Goal: Task Accomplishment & Management: Complete application form

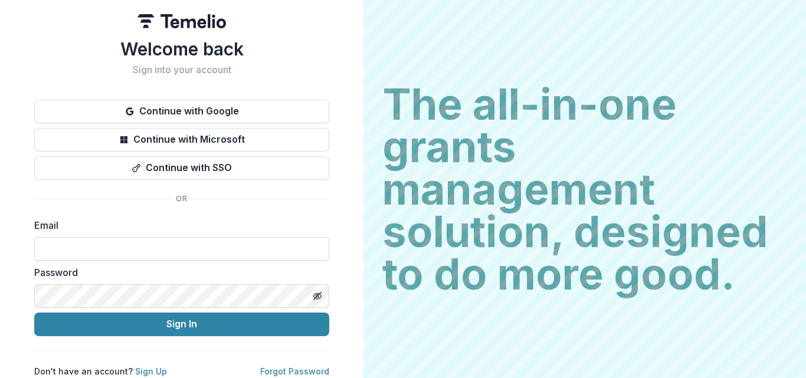
click at [86, 238] on input at bounding box center [181, 249] width 295 height 24
type input "**********"
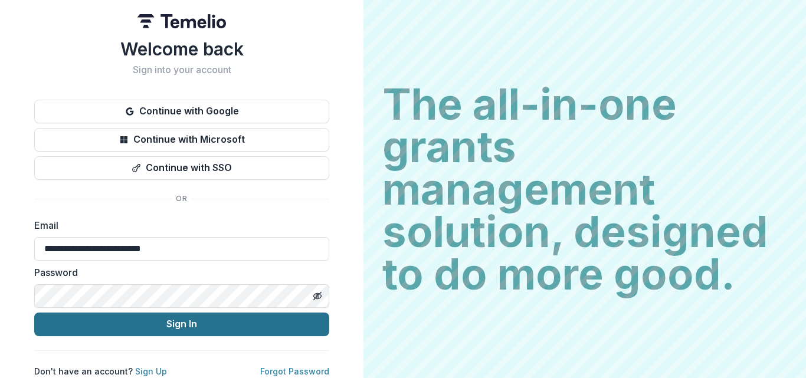
click at [152, 329] on button "Sign In" at bounding box center [181, 325] width 295 height 24
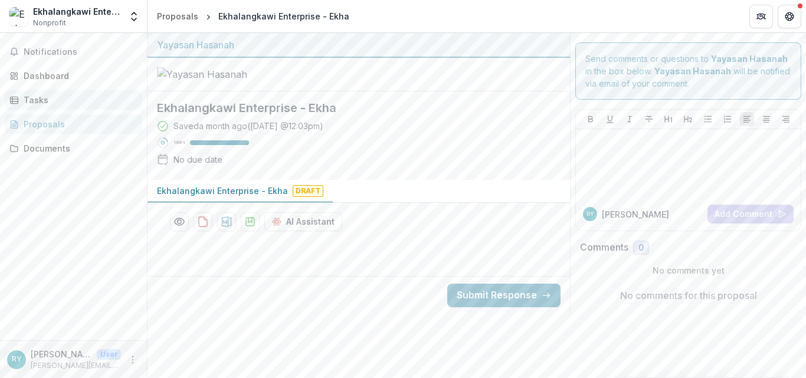
click at [40, 98] on div "Tasks" at bounding box center [78, 100] width 109 height 12
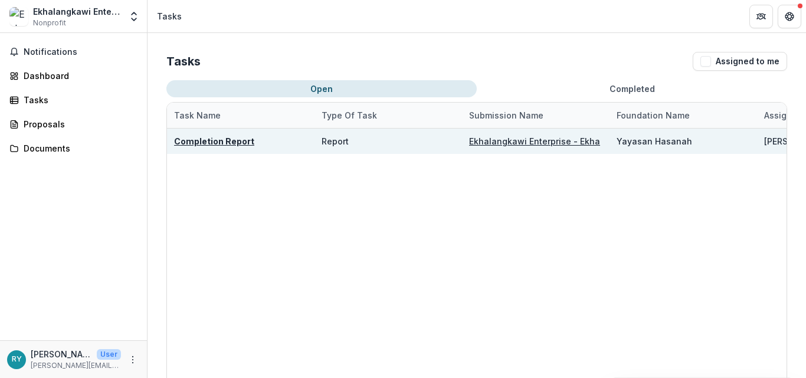
click at [219, 142] on u "Completion Report" at bounding box center [214, 141] width 80 height 10
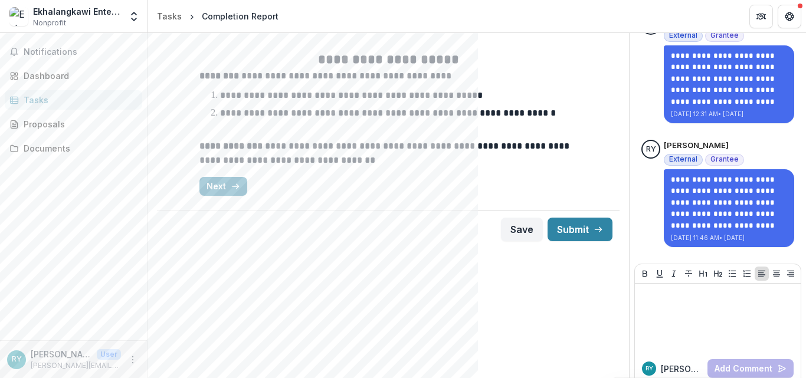
scroll to position [126, 0]
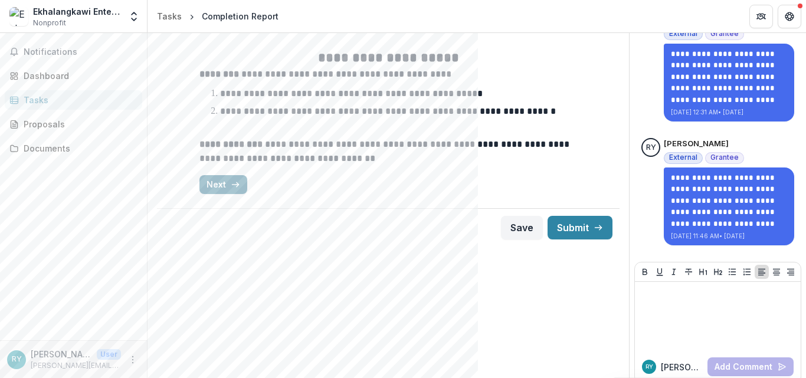
click at [219, 186] on button "Next" at bounding box center [223, 184] width 48 height 19
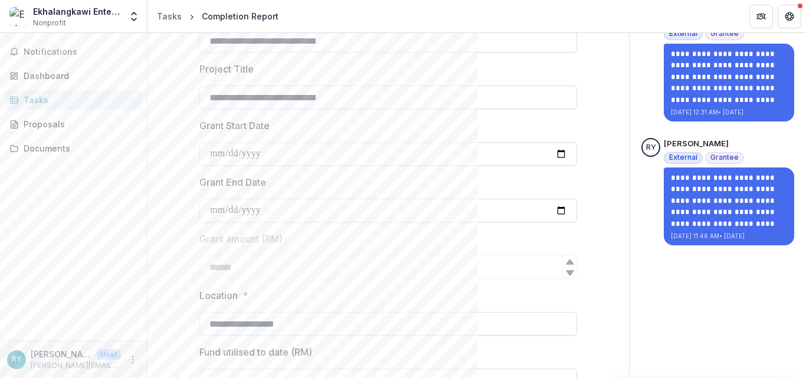
scroll to position [335, 0]
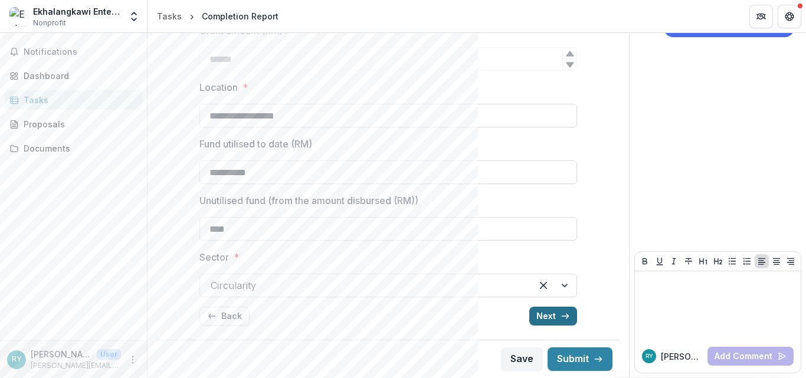
click at [542, 314] on button "Next" at bounding box center [553, 316] width 48 height 19
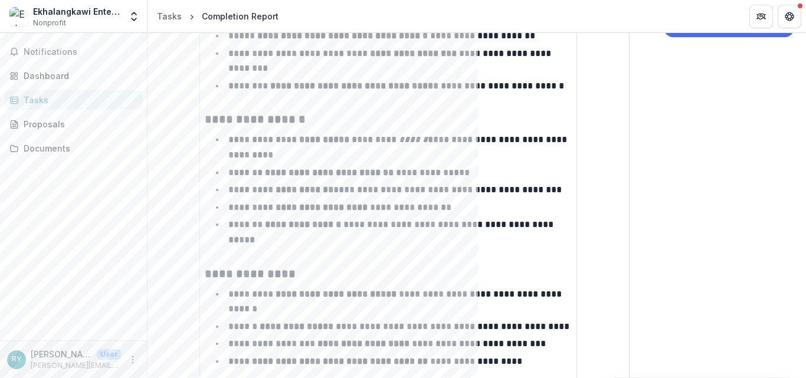
scroll to position [949, 0]
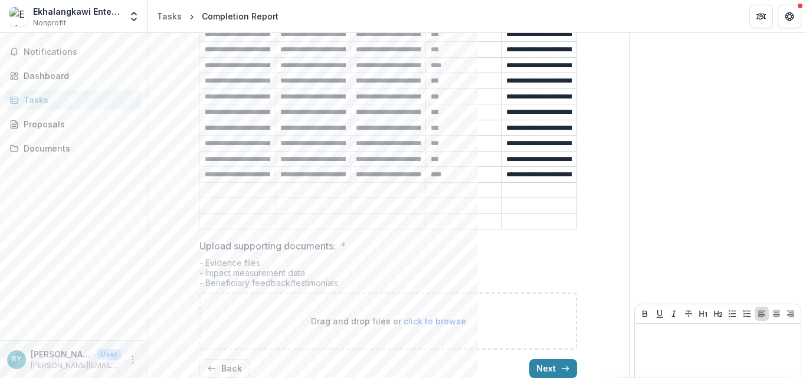
click at [412, 316] on span "click to browse" at bounding box center [435, 321] width 63 height 10
type input "**********"
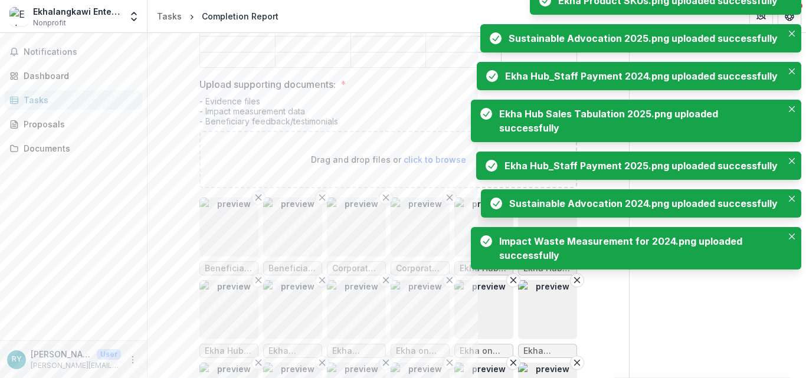
scroll to position [1211, 0]
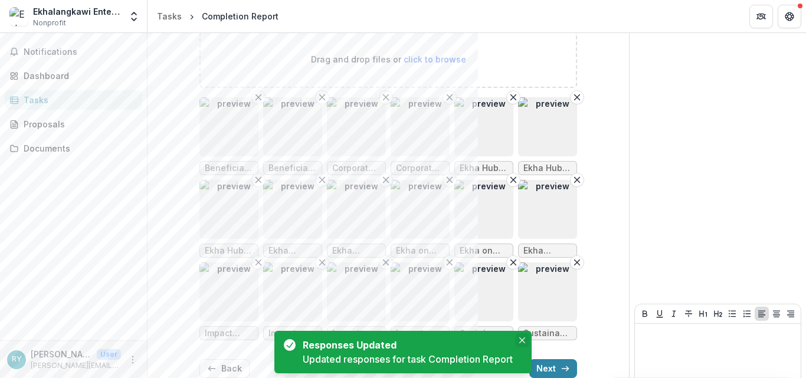
click at [523, 342] on icon "Close" at bounding box center [522, 340] width 6 height 6
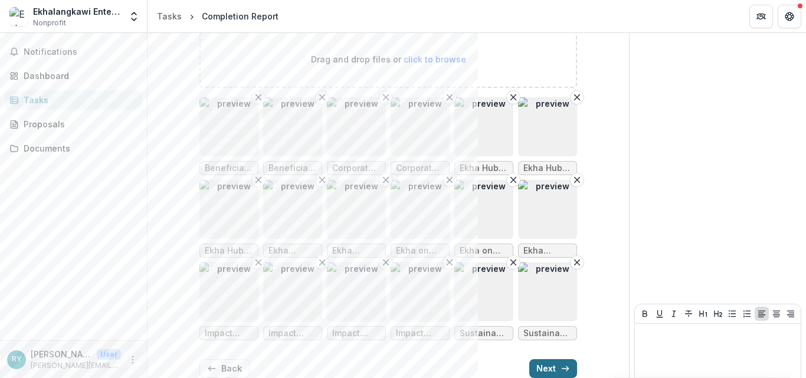
click at [552, 359] on button "Next" at bounding box center [553, 368] width 48 height 19
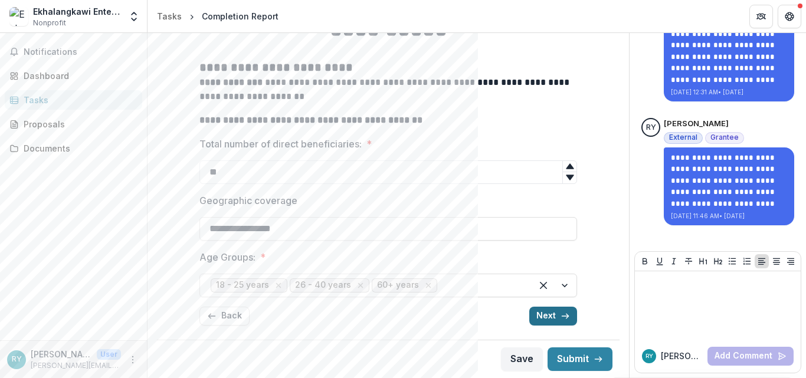
scroll to position [146, 0]
click at [552, 322] on button "Next" at bounding box center [553, 316] width 48 height 19
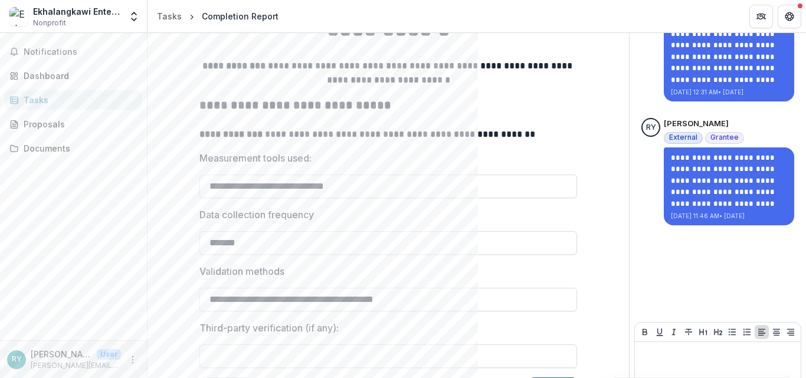
scroll to position [217, 0]
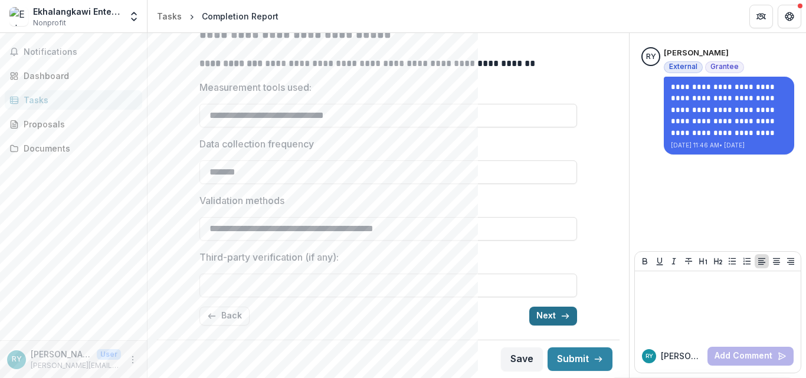
click at [552, 322] on button "Next" at bounding box center [553, 316] width 48 height 19
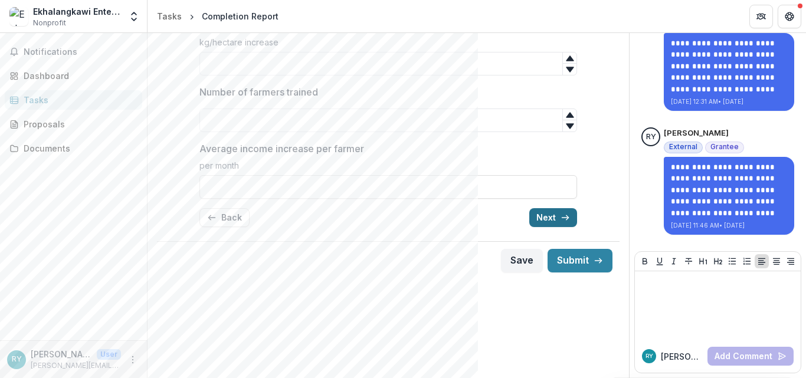
scroll to position [38, 0]
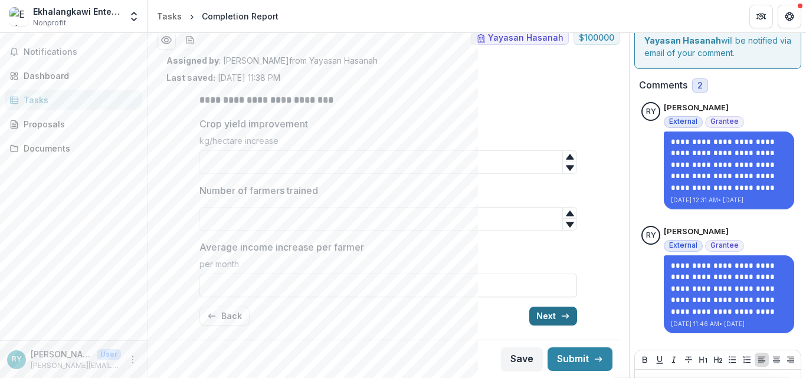
click at [552, 322] on button "Next" at bounding box center [553, 316] width 48 height 19
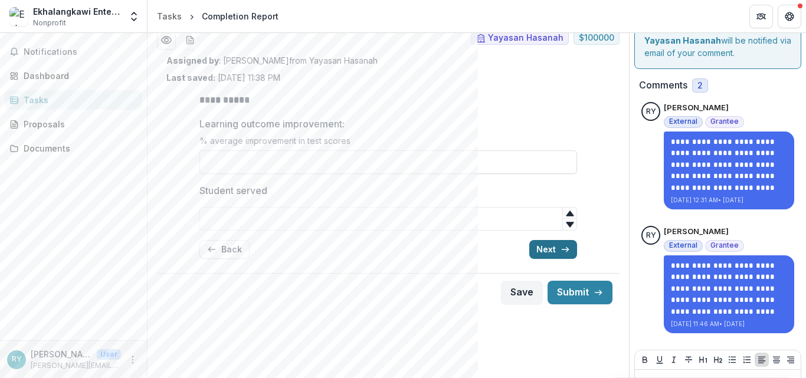
scroll to position [0, 0]
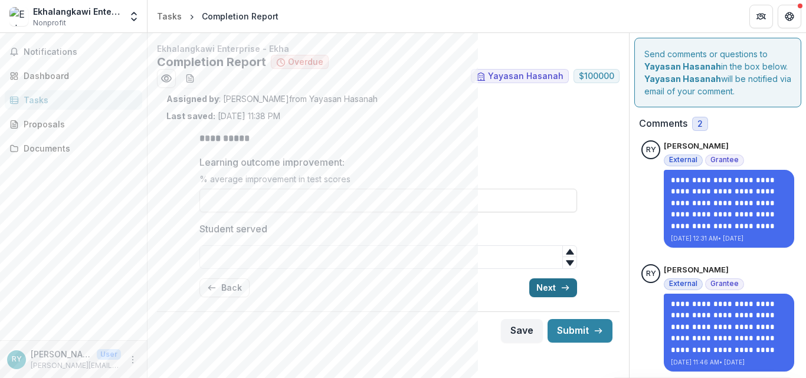
click at [542, 290] on button "Next" at bounding box center [553, 287] width 48 height 19
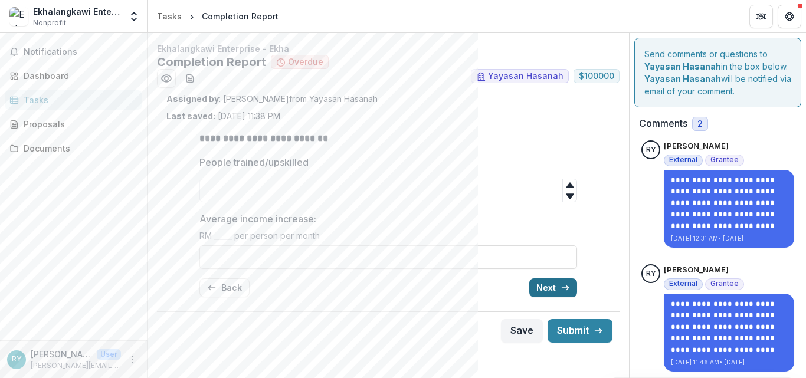
click at [542, 290] on button "Next" at bounding box center [553, 287] width 48 height 19
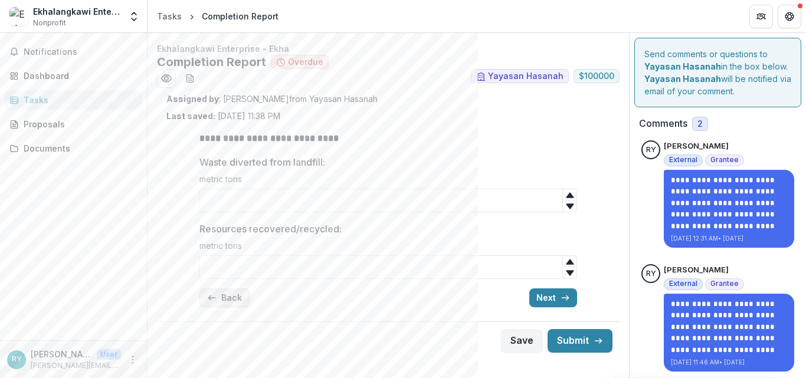
click at [225, 301] on button "Back" at bounding box center [224, 297] width 50 height 19
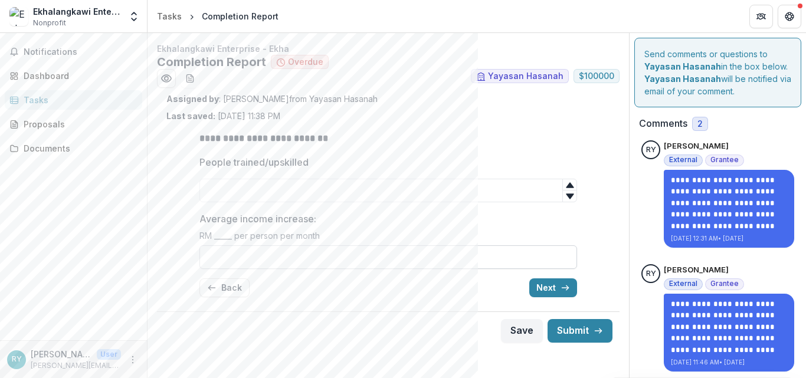
click at [305, 253] on input "Average income increase:" at bounding box center [388, 257] width 378 height 24
type input "********"
click at [215, 186] on input "People trained/upskilled" at bounding box center [388, 191] width 378 height 24
type input "**"
click at [190, 235] on div "**********" at bounding box center [388, 214] width 396 height 185
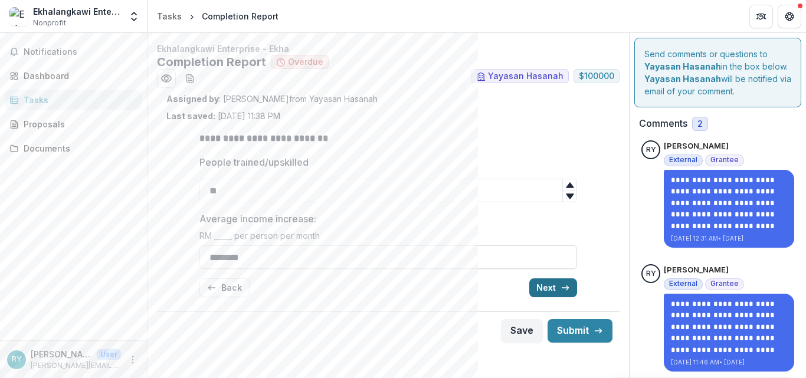
click at [546, 289] on button "Next" at bounding box center [553, 287] width 48 height 19
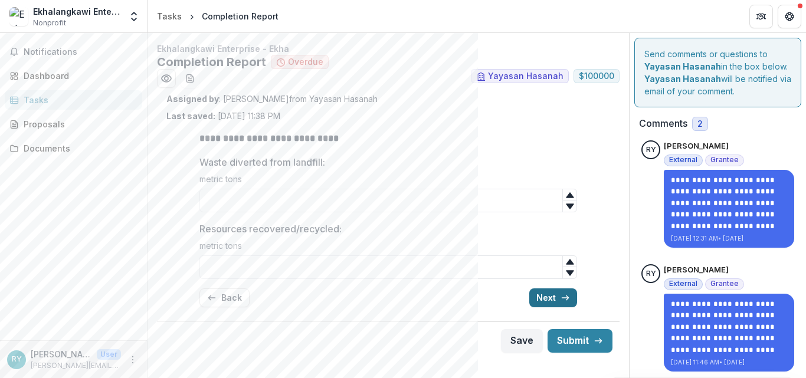
click at [557, 300] on button "Next" at bounding box center [553, 297] width 48 height 19
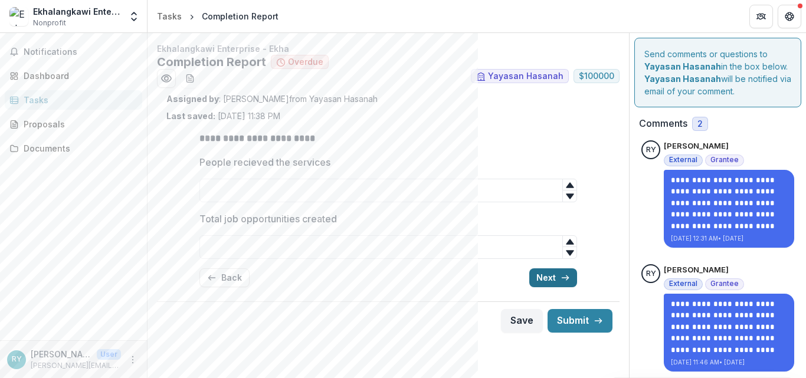
click at [546, 287] on button "Next" at bounding box center [553, 277] width 48 height 19
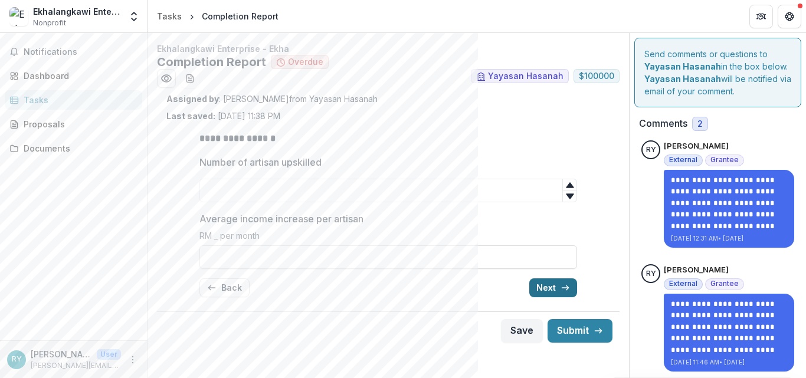
click at [546, 286] on button "Next" at bounding box center [553, 287] width 48 height 19
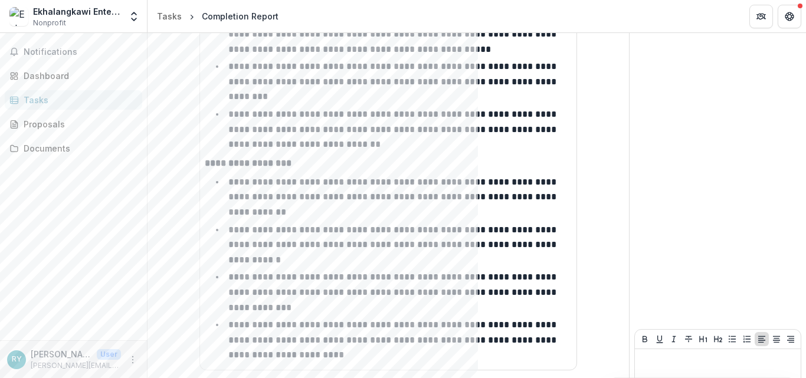
scroll to position [1957, 0]
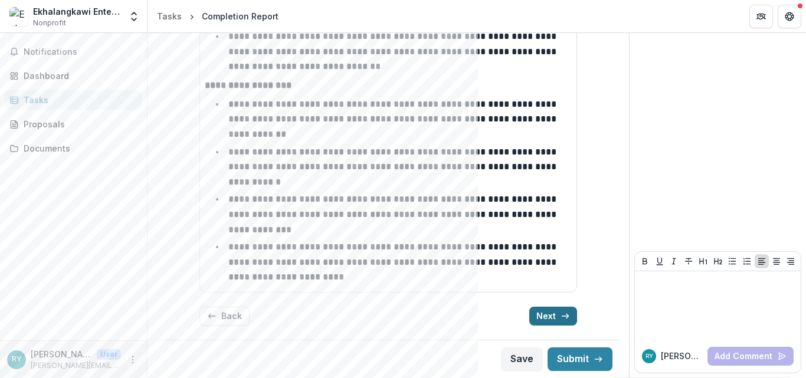
click at [545, 314] on button "Next" at bounding box center [553, 316] width 48 height 19
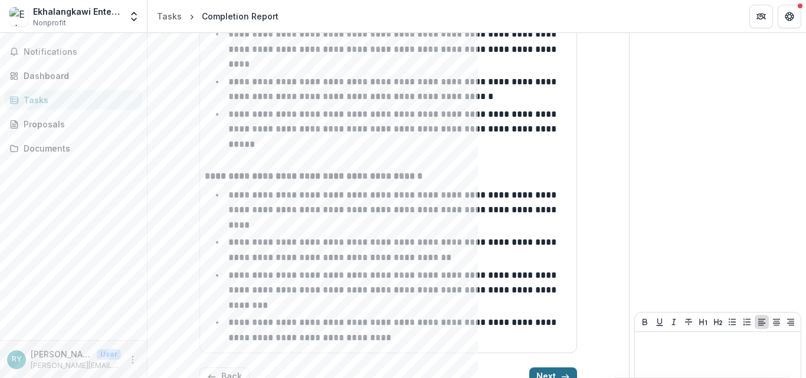
click at [545, 368] on button "Next" at bounding box center [553, 377] width 48 height 19
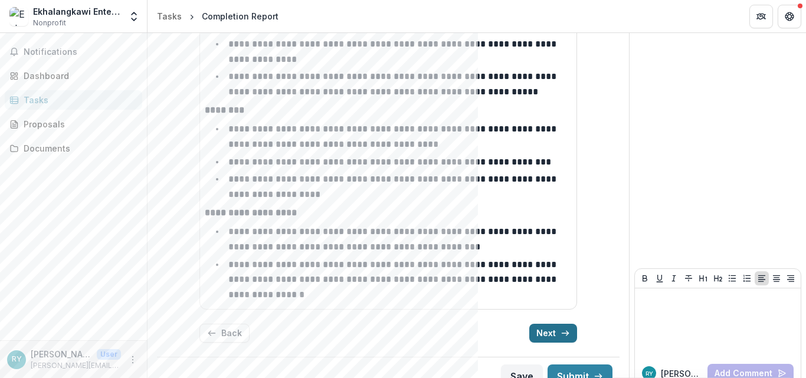
click at [545, 324] on button "Next" at bounding box center [553, 333] width 48 height 19
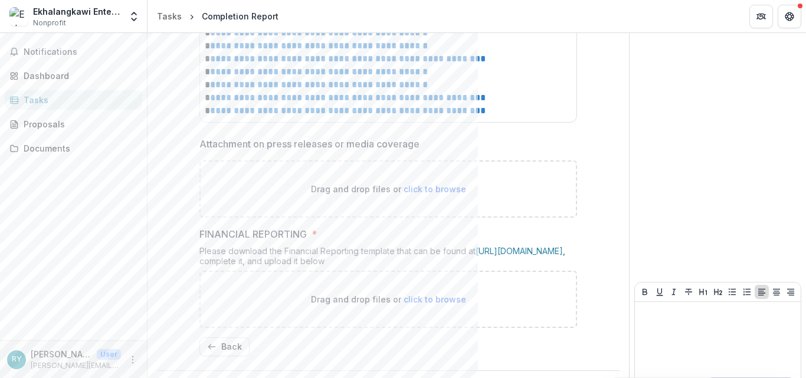
scroll to position [845, 0]
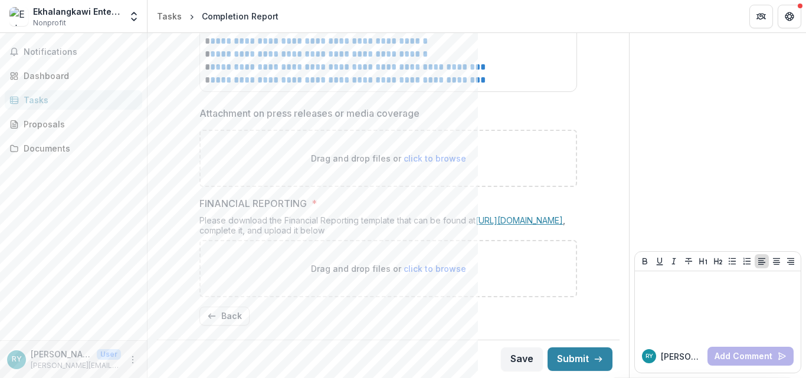
click at [476, 220] on link "[URL][DOMAIN_NAME]" at bounding box center [519, 220] width 87 height 10
click at [514, 368] on button "Save" at bounding box center [522, 359] width 42 height 24
